Goal: Communication & Community: Answer question/provide support

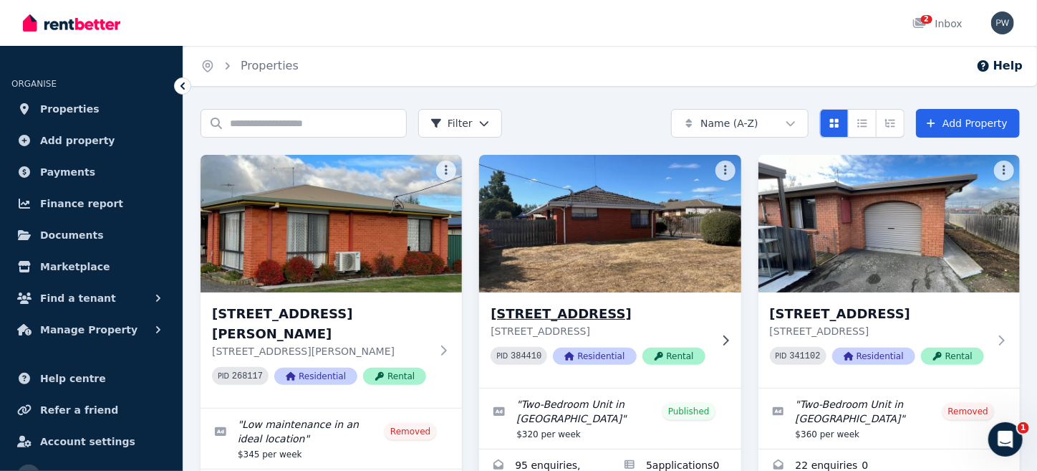
click at [563, 211] on img at bounding box center [610, 223] width 275 height 145
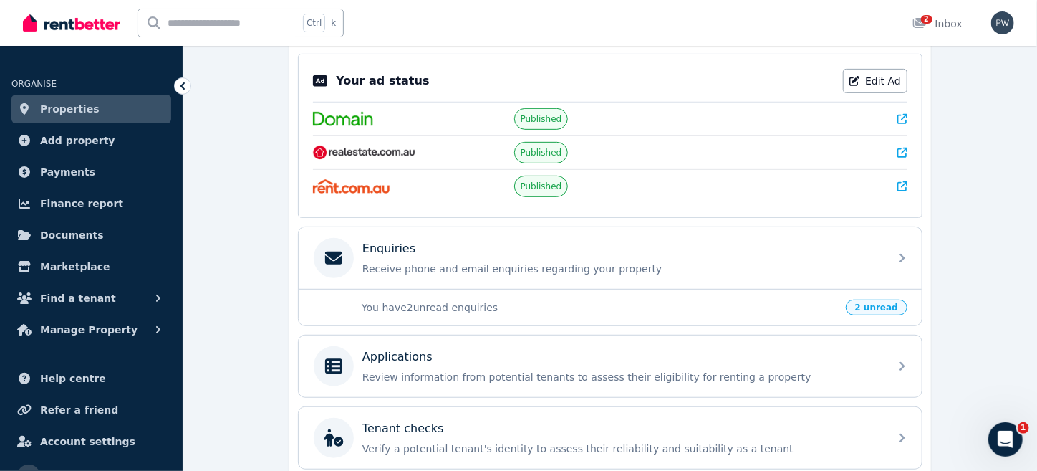
scroll to position [335, 0]
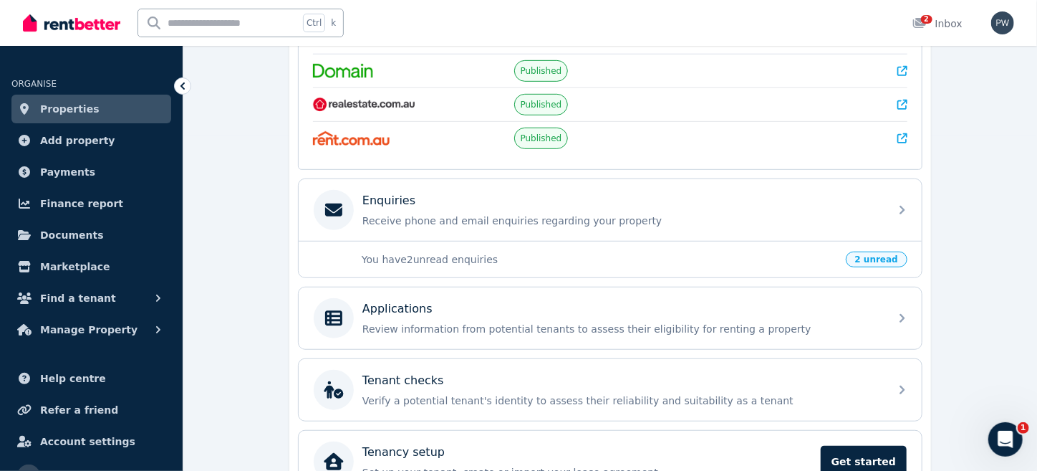
click at [871, 255] on span "2 unread" at bounding box center [877, 259] width 62 height 16
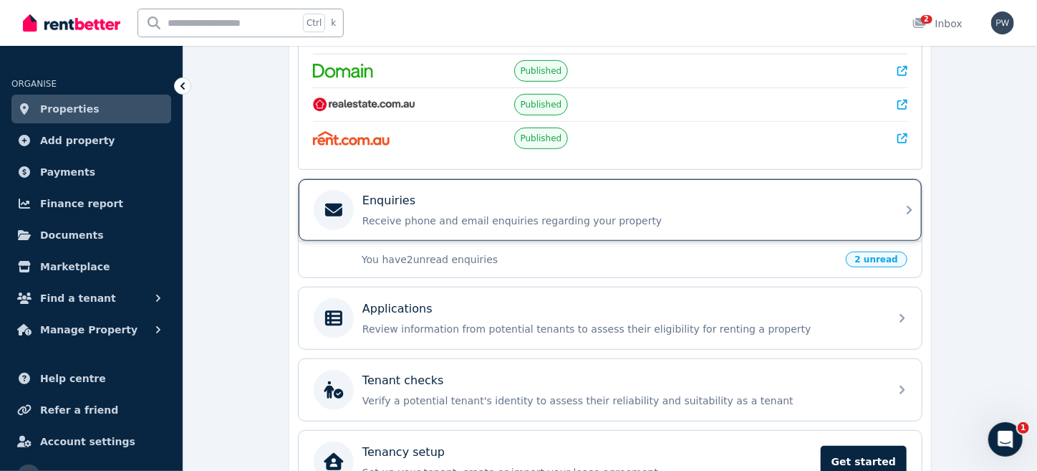
click at [376, 192] on p "Enquiries" at bounding box center [389, 200] width 53 height 17
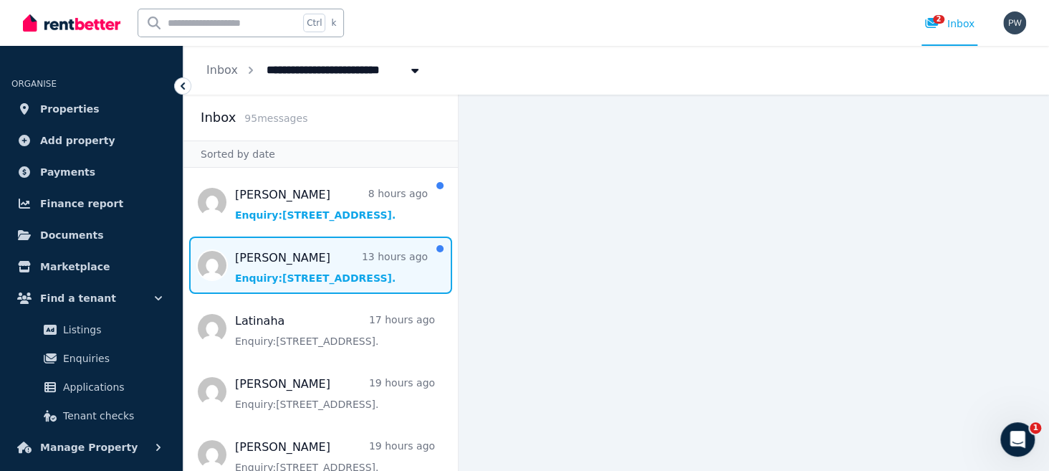
click at [272, 257] on span "Message list" at bounding box center [320, 264] width 274 height 57
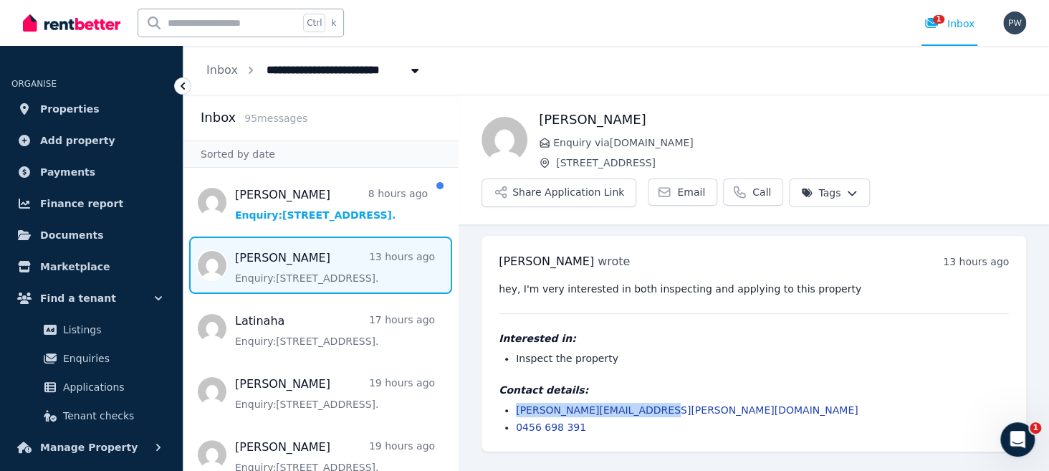
drag, startPoint x: 644, startPoint y: 411, endPoint x: 511, endPoint y: 414, distance: 133.3
click at [511, 414] on ul "[EMAIL_ADDRESS][PERSON_NAME][DOMAIN_NAME] 0456 698 391" at bounding box center [754, 419] width 510 height 32
copy link "[PERSON_NAME][EMAIL_ADDRESS][PERSON_NAME][DOMAIN_NAME]"
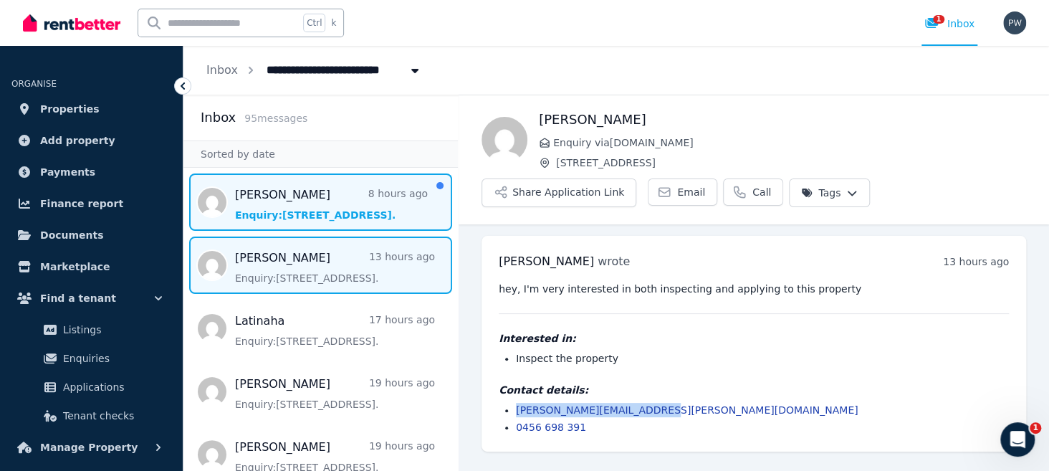
click at [252, 214] on span "Message list" at bounding box center [320, 201] width 274 height 57
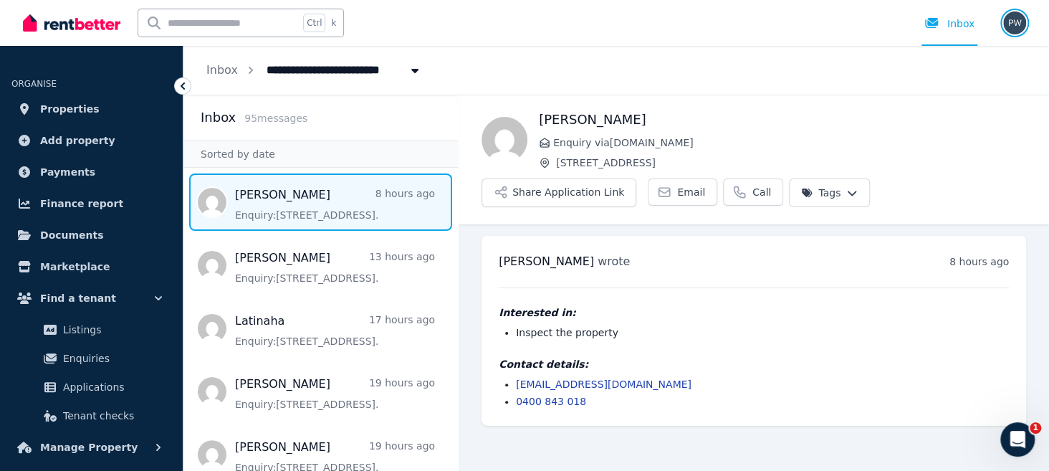
click at [1013, 19] on img "button" at bounding box center [1014, 22] width 23 height 23
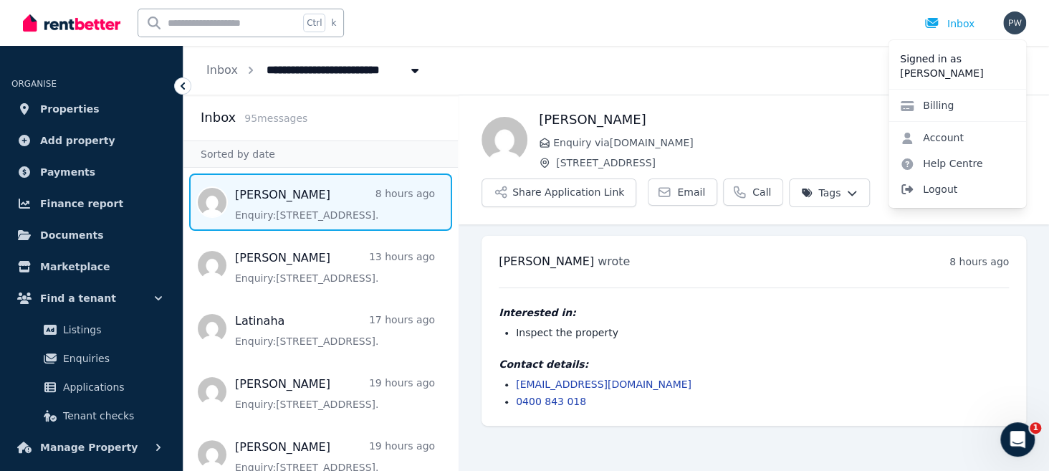
click at [934, 192] on span "Logout" at bounding box center [957, 189] width 138 height 26
